Goal: Task Accomplishment & Management: Use online tool/utility

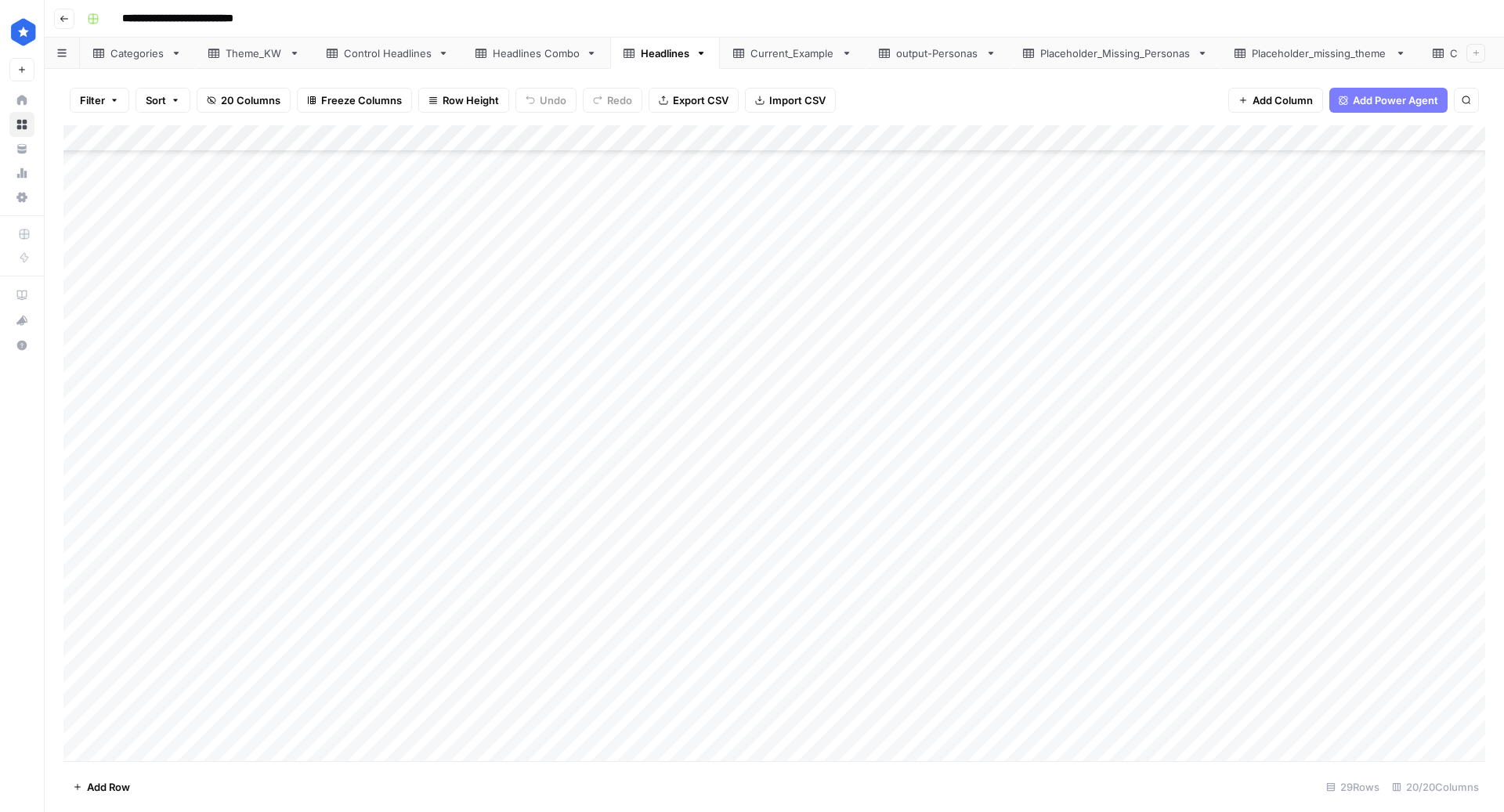
scroll to position [187, 0]
click at [243, 50] on div "Theme_KW" at bounding box center [254, 53] width 57 height 16
click at [233, 506] on div "Add Column" at bounding box center [774, 443] width 1422 height 637
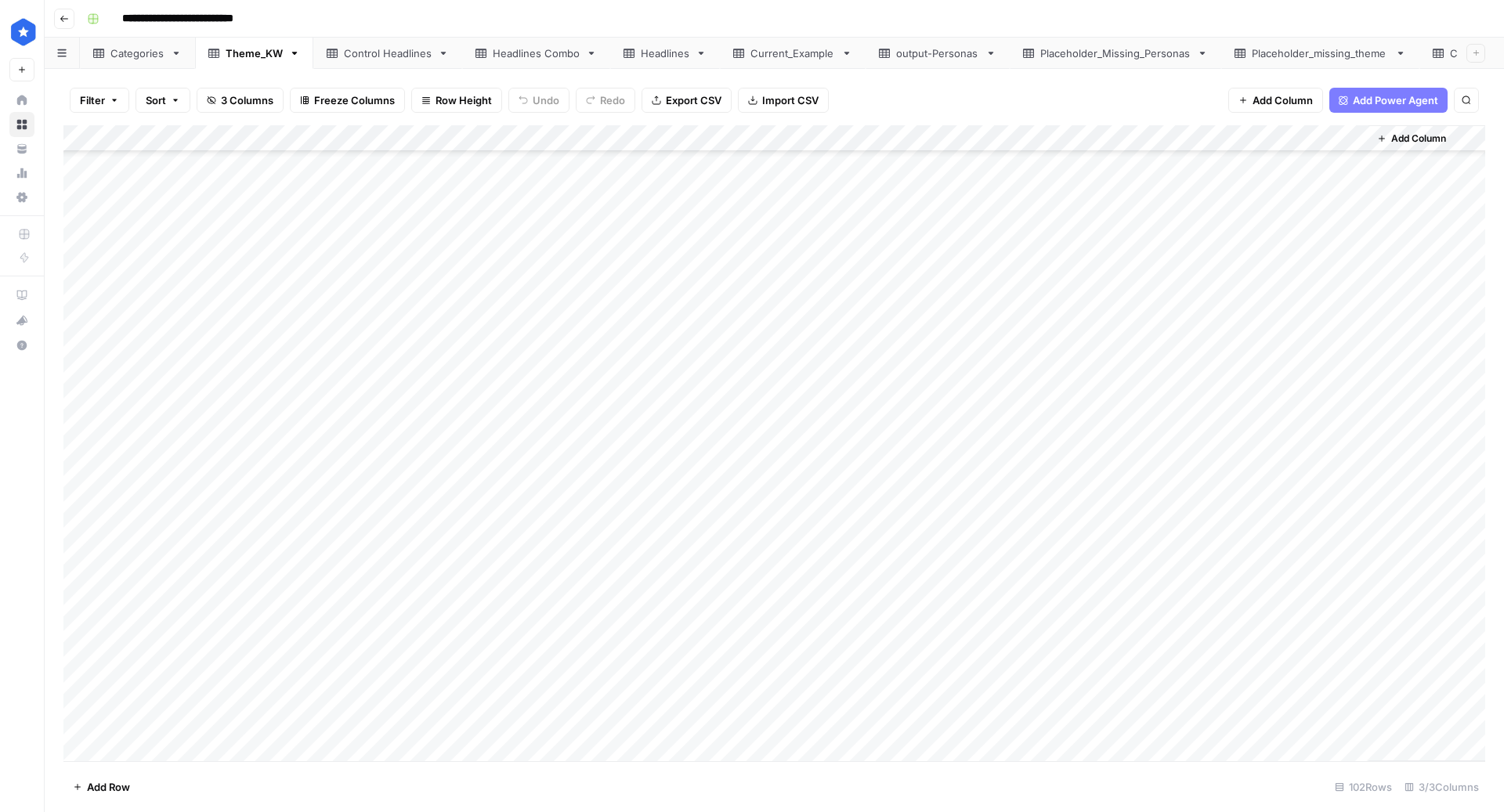
click at [216, 619] on div "Add Column" at bounding box center [774, 443] width 1422 height 637
click at [210, 504] on div "Add Column" at bounding box center [774, 443] width 1422 height 637
click at [162, 569] on div "Add Column" at bounding box center [774, 443] width 1422 height 637
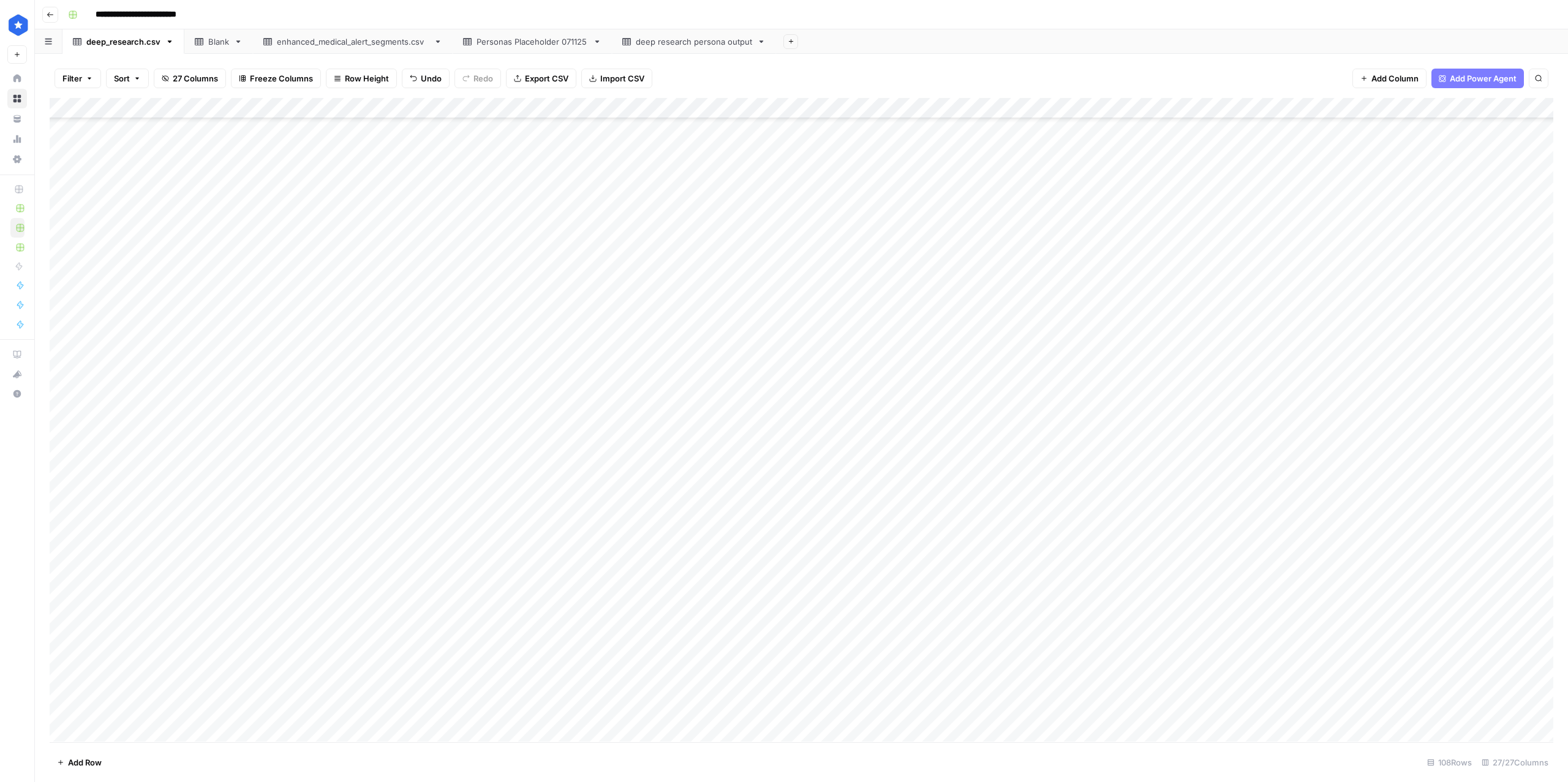
scroll to position [997, 0]
click at [141, 211] on div "Add Column" at bounding box center [801, 420] width 1504 height 644
click at [126, 239] on div "Add Column" at bounding box center [801, 420] width 1504 height 644
click at [88, 257] on div "Add Column" at bounding box center [801, 420] width 1504 height 644
click at [118, 195] on div "Add Column" at bounding box center [801, 420] width 1504 height 644
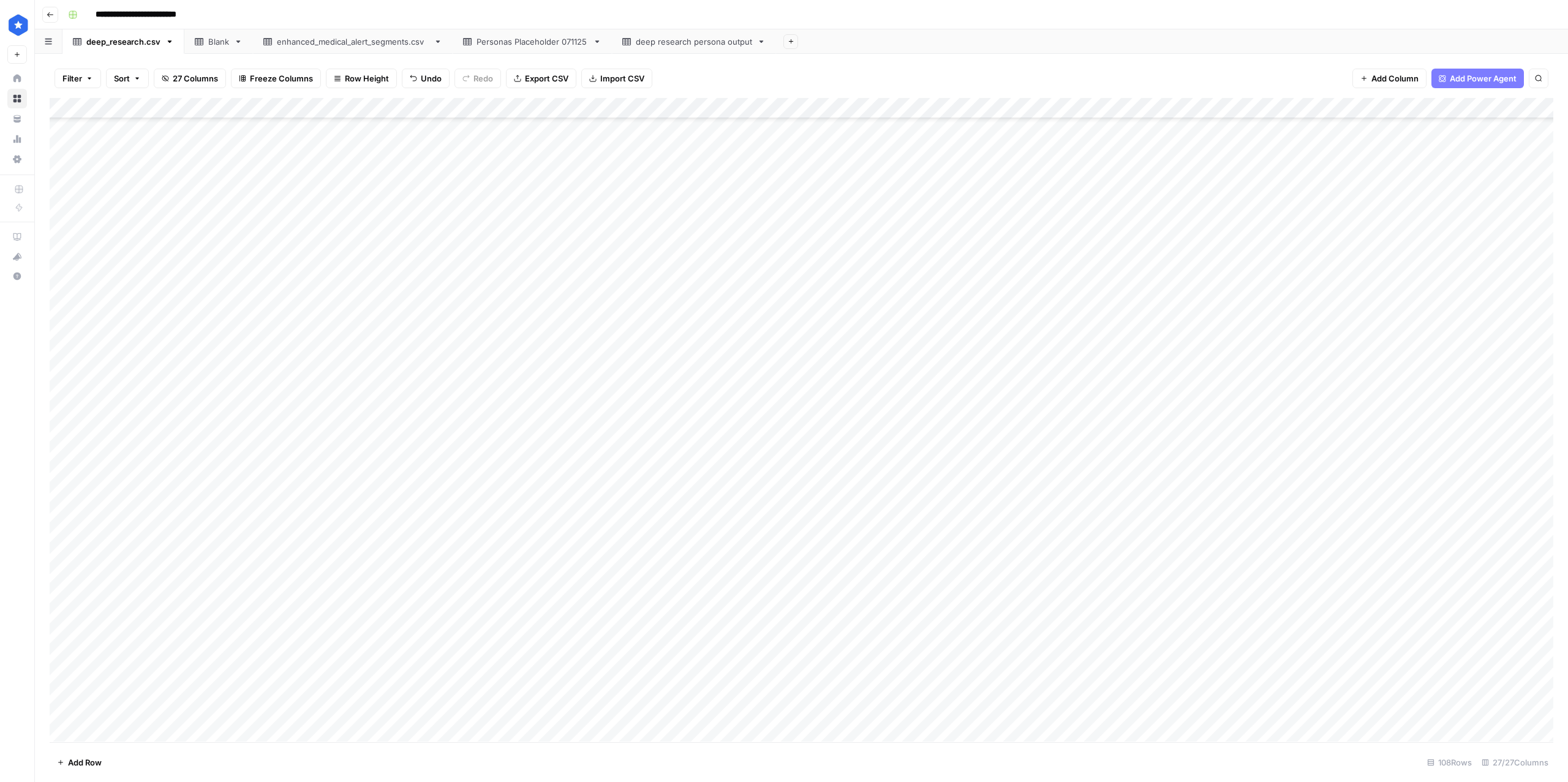
click at [118, 150] on div "Add Column" at bounding box center [801, 420] width 1504 height 644
click at [109, 169] on div "Add Column" at bounding box center [801, 420] width 1504 height 644
click at [119, 199] on div "Add Column" at bounding box center [801, 420] width 1504 height 644
